Goal: Task Accomplishment & Management: Complete application form

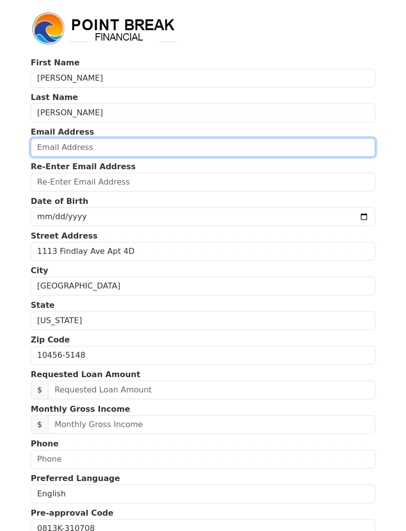
click at [155, 147] on input "email" at bounding box center [203, 147] width 344 height 19
type input "[EMAIL_ADDRESS][DOMAIN_NAME]"
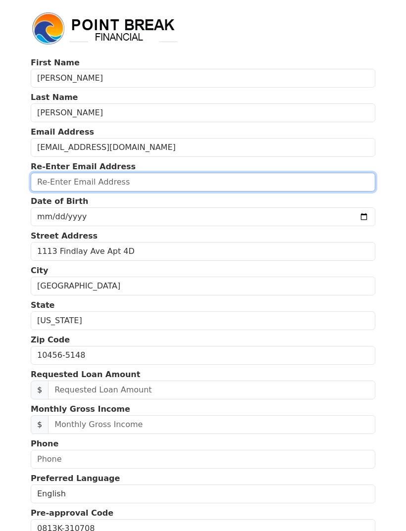
click at [188, 180] on input "email" at bounding box center [203, 182] width 344 height 19
type input "[EMAIL_ADDRESS][DOMAIN_NAME]"
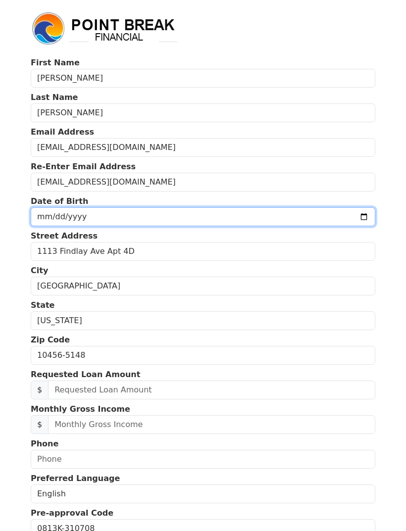
click at [193, 220] on input "date" at bounding box center [203, 216] width 344 height 19
type input "[DATE]"
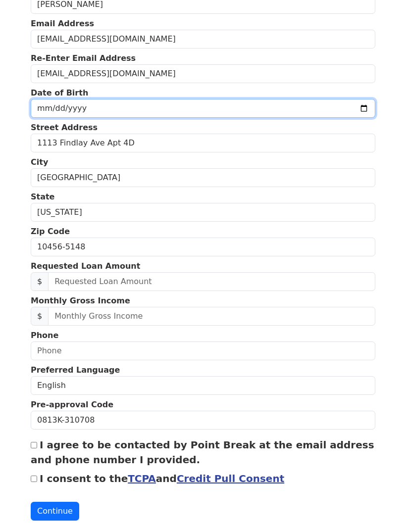
scroll to position [108, 0]
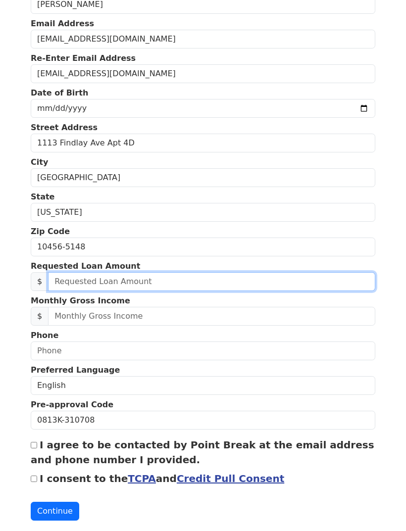
click at [183, 275] on input "text" at bounding box center [211, 281] width 327 height 19
type input "20,000.00"
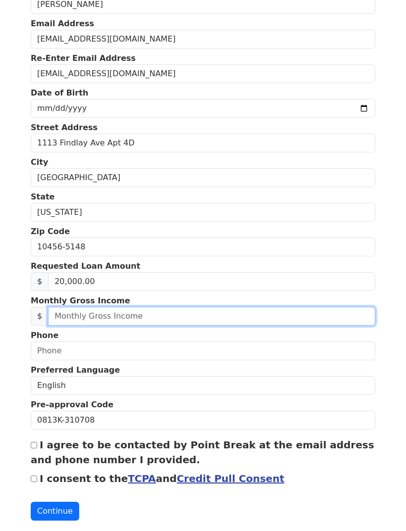
click at [70, 309] on input "text" at bounding box center [211, 316] width 327 height 19
type input "4,000.00"
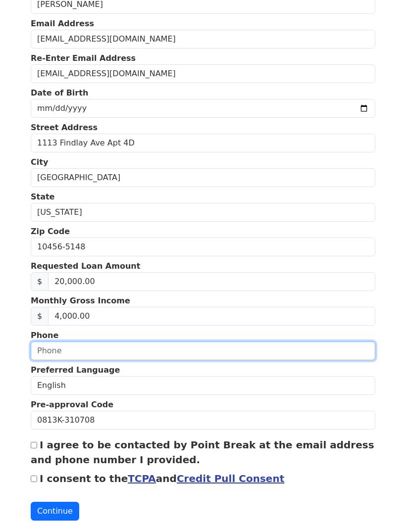
click at [44, 348] on input "text" at bounding box center [203, 351] width 344 height 19
type input "[PHONE_NUMBER]"
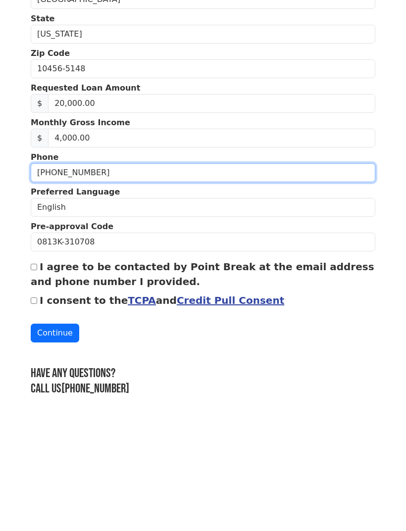
scroll to position [152, 0]
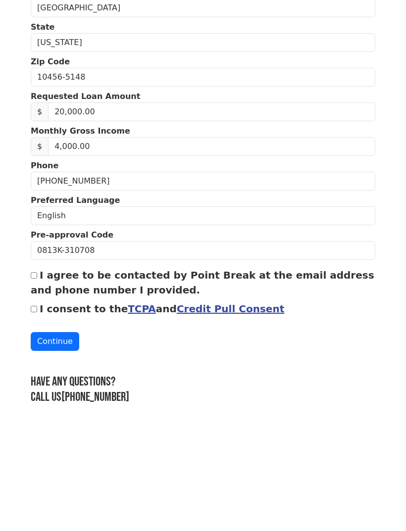
click at [33, 398] on input "I agree to be contacted by Point Break at the email address and phone number I …" at bounding box center [34, 401] width 6 height 6
checkbox input "true"
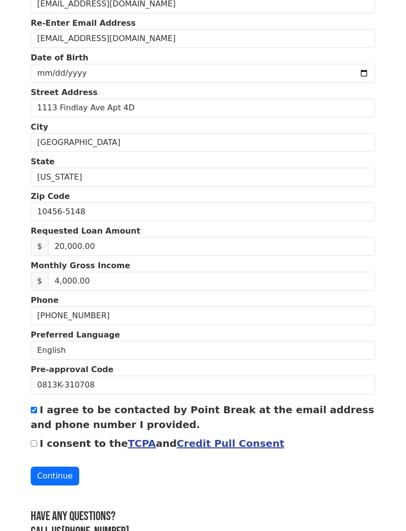
click at [37, 445] on input "I consent to the TCPA and Credit Pull Consent" at bounding box center [34, 444] width 6 height 6
checkbox input "true"
click at [50, 470] on button "Continue" at bounding box center [55, 476] width 49 height 19
click at [60, 480] on button "Continue" at bounding box center [55, 476] width 49 height 19
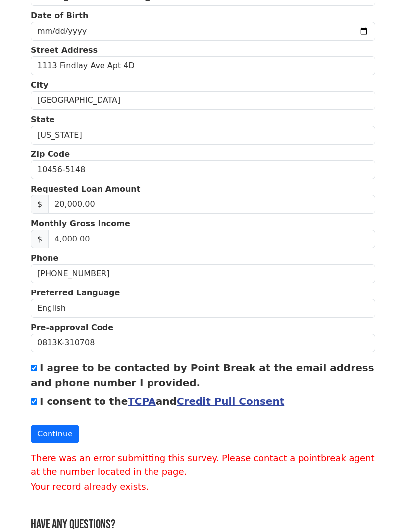
scroll to position [194, 0]
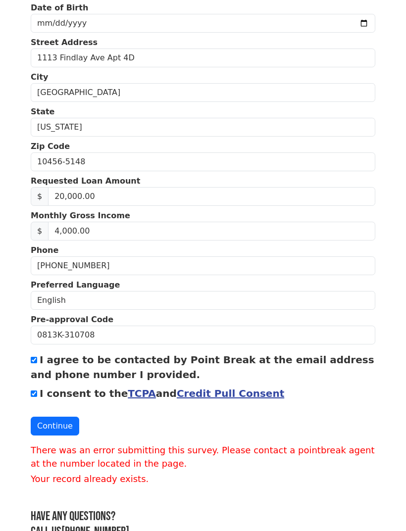
click at [65, 432] on button "Continue" at bounding box center [55, 426] width 49 height 19
click at [62, 434] on button "Continue" at bounding box center [55, 426] width 49 height 19
click at [57, 420] on button "Continue" at bounding box center [55, 426] width 49 height 19
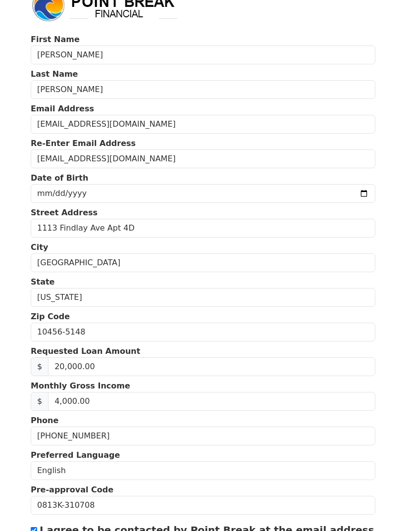
scroll to position [0, 0]
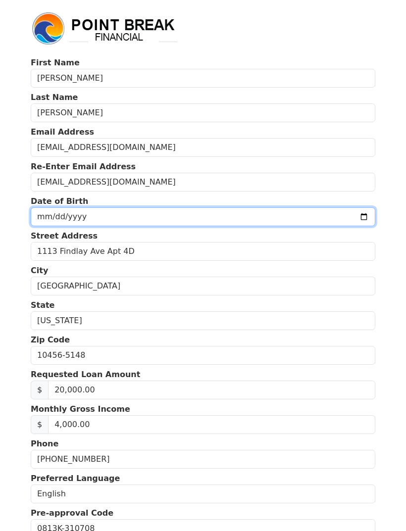
click at [199, 214] on input "[DATE]" at bounding box center [203, 216] width 344 height 19
type input "[DATE]"
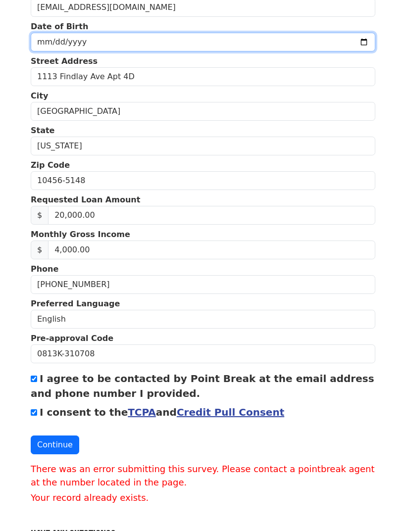
scroll to position [194, 0]
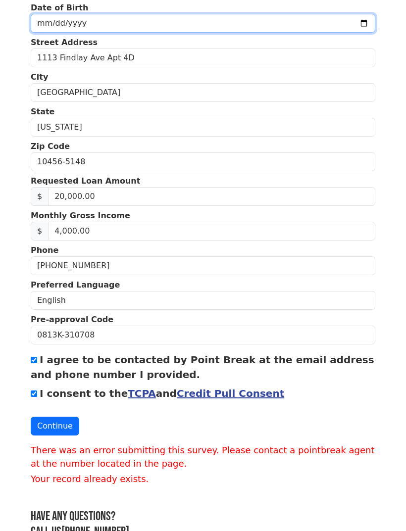
click at [61, 432] on button "Continue" at bounding box center [55, 426] width 49 height 19
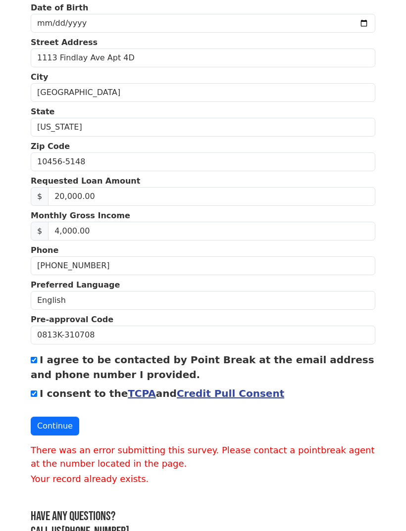
click at [56, 425] on button "Continue" at bounding box center [55, 426] width 49 height 19
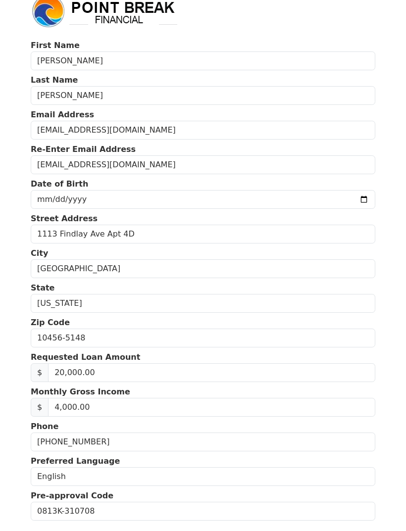
scroll to position [0, 0]
